Goal: Information Seeking & Learning: Learn about a topic

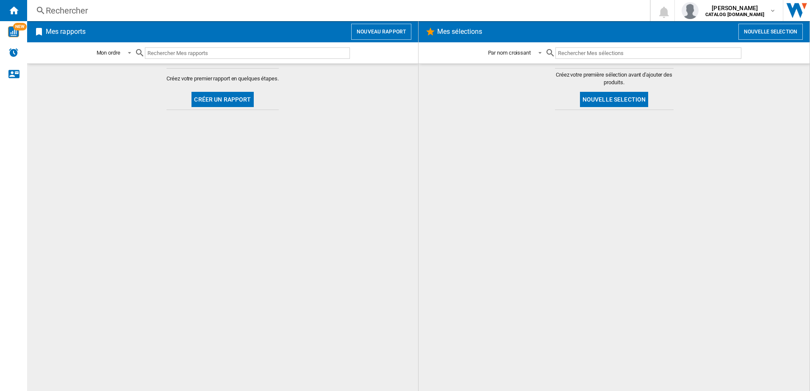
click at [68, 8] on div "Rechercher" at bounding box center [337, 11] width 582 height 12
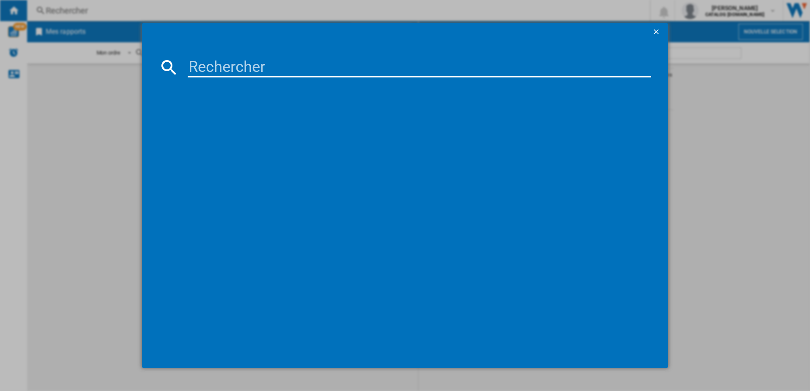
click at [233, 70] on input at bounding box center [420, 67] width 464 height 20
type input "DIT60331BK"
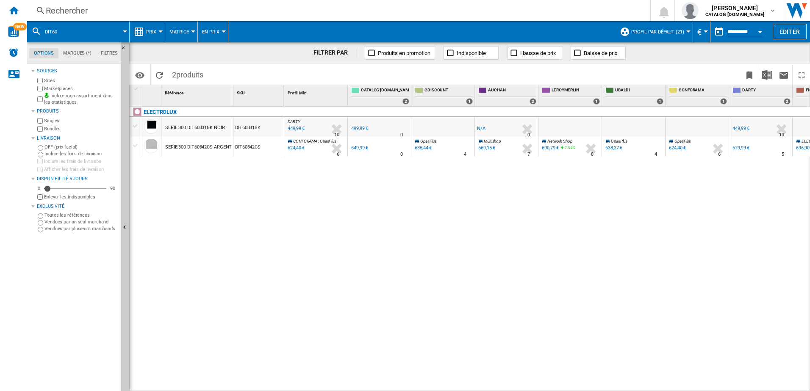
click at [158, 32] on div at bounding box center [160, 32] width 4 height 2
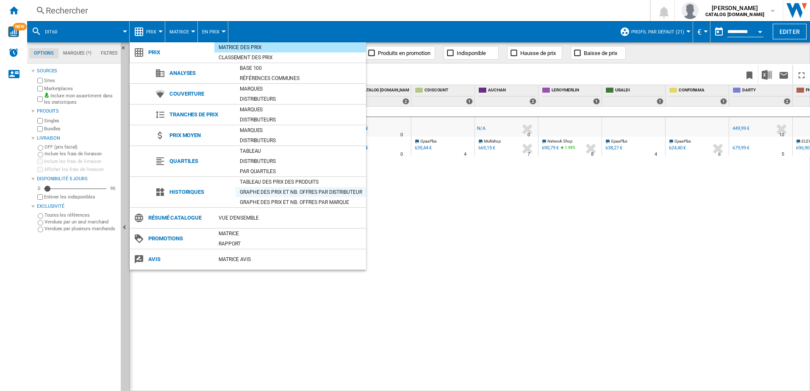
click at [269, 191] on div "Graphe des prix et nb. offres par distributeur" at bounding box center [301, 192] width 130 height 8
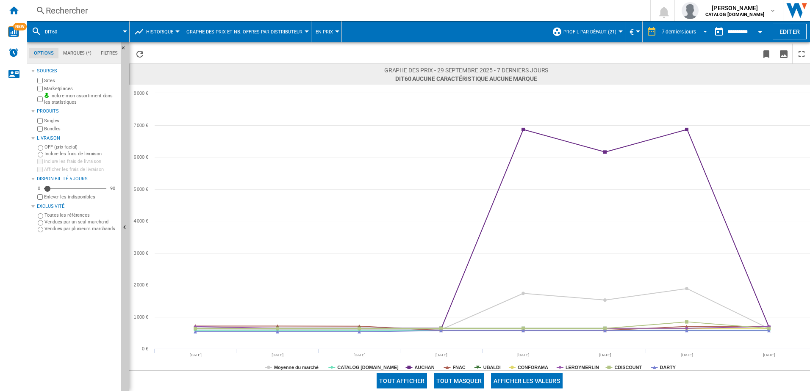
click at [691, 28] on md-select-value "7 derniers jours" at bounding box center [686, 31] width 50 height 13
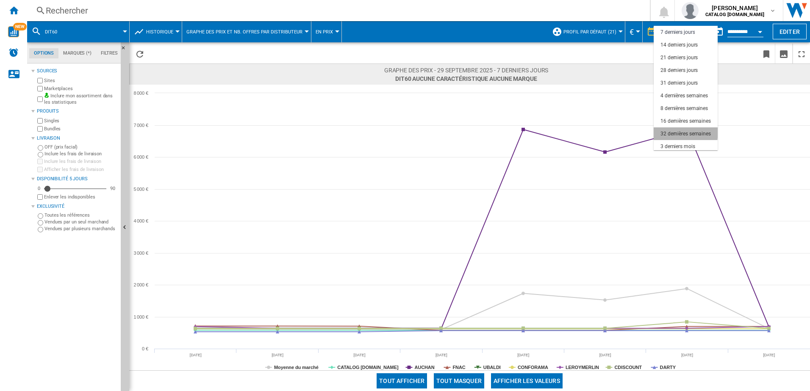
click at [682, 131] on div "32 dernières semaines" at bounding box center [685, 133] width 50 height 7
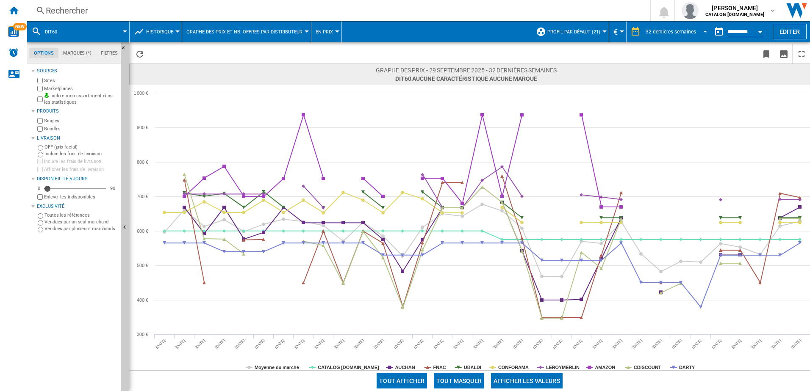
click at [688, 33] on div "32 dernières semaines" at bounding box center [671, 32] width 50 height 6
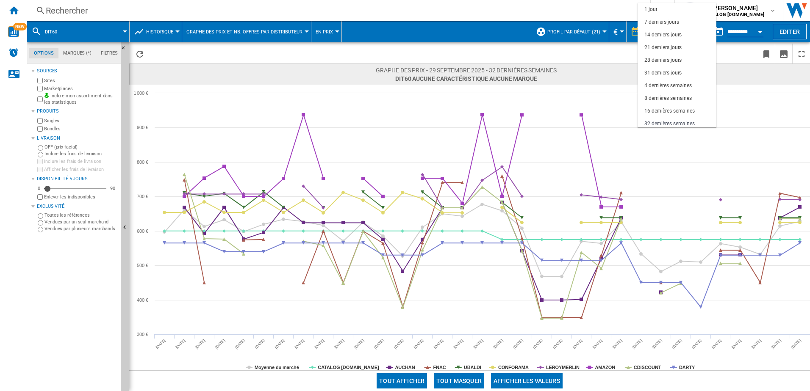
scroll to position [53, 0]
click at [668, 94] on div "6 derniers mois" at bounding box center [661, 95] width 35 height 7
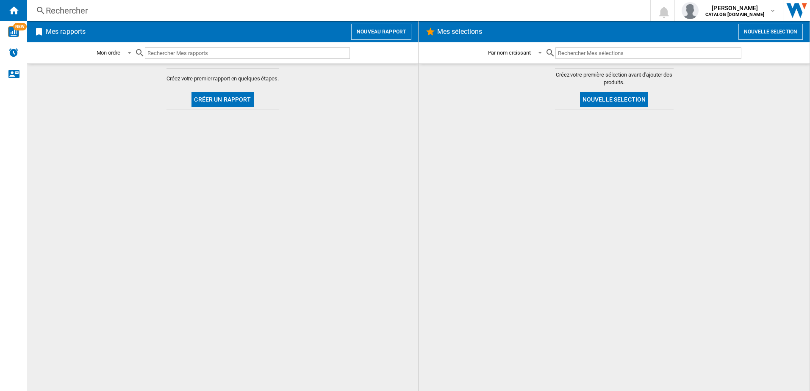
click at [78, 14] on div "Rechercher" at bounding box center [337, 11] width 582 height 12
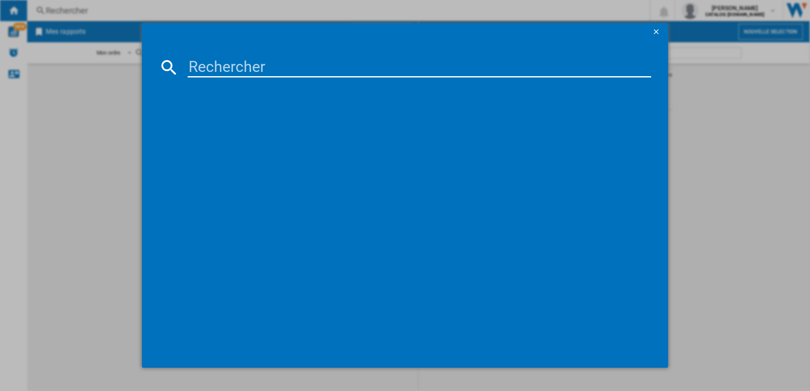
click at [206, 67] on input at bounding box center [420, 67] width 464 height 20
type input "BIT60336BK"
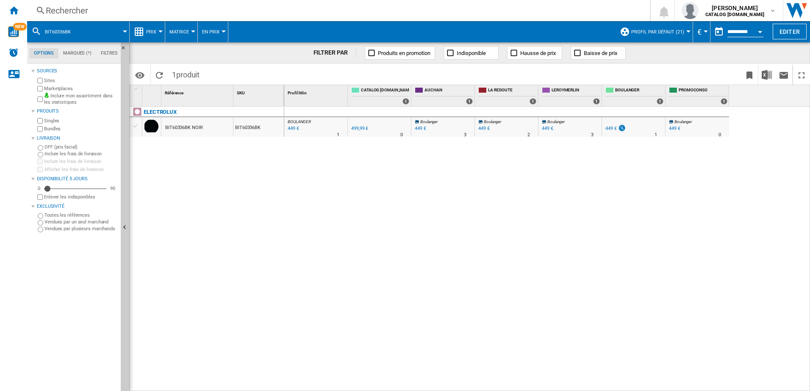
click at [760, 35] on button "Open calendar" at bounding box center [759, 30] width 15 height 15
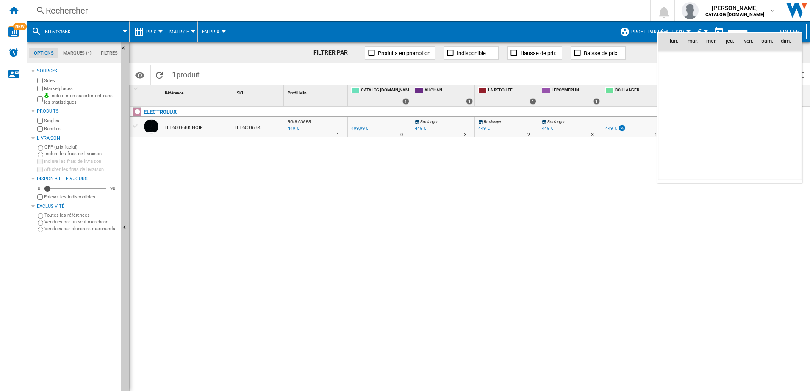
scroll to position [4042, 0]
click at [426, 352] on div at bounding box center [405, 195] width 810 height 391
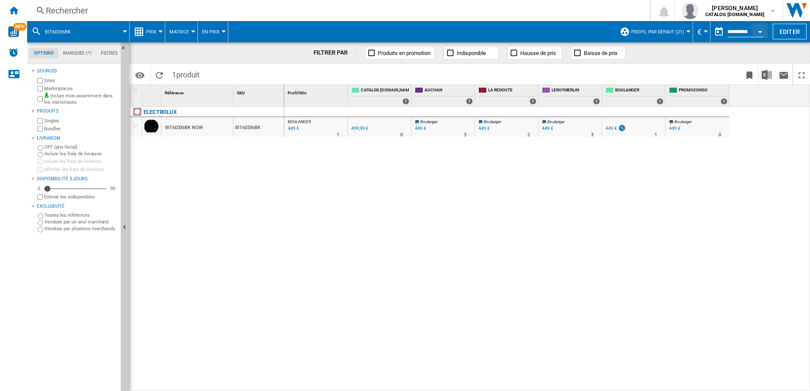
click at [177, 127] on div "BIT60336BK NOIR" at bounding box center [184, 127] width 38 height 19
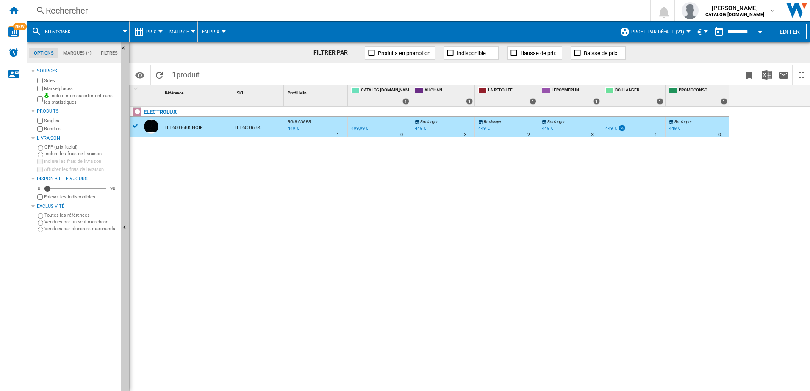
click at [290, 128] on div "449 €" at bounding box center [292, 129] width 13 height 8
